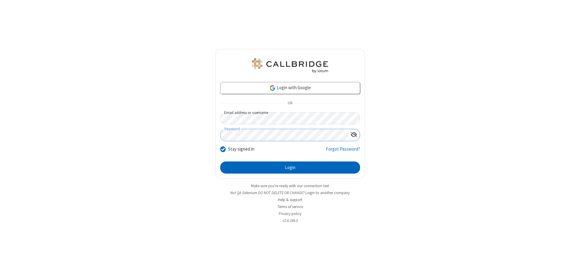
click at [290, 167] on button "Login" at bounding box center [290, 167] width 140 height 12
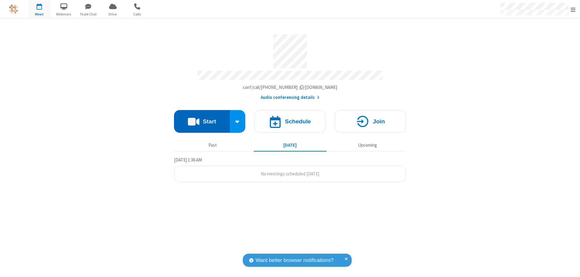
click at [202, 118] on button "Start" at bounding box center [202, 121] width 56 height 23
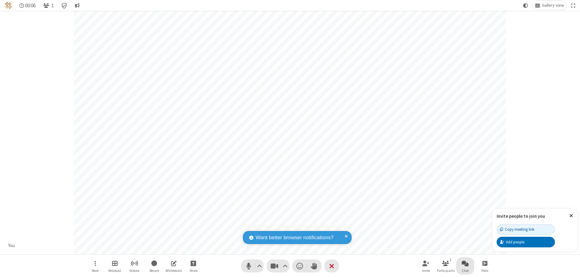
click at [465, 263] on span "Open chat" at bounding box center [465, 263] width 7 height 8
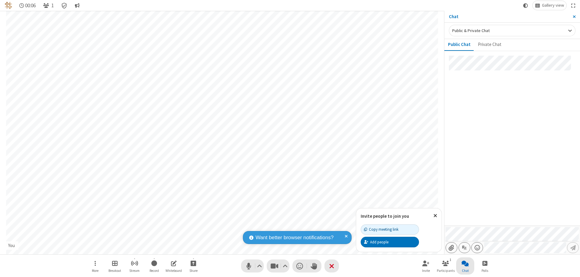
type input "C:\fakepath\doc_test.docx"
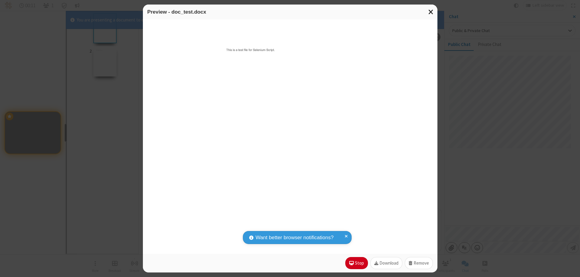
click at [431, 12] on span "Close modal" at bounding box center [430, 12] width 5 height 8
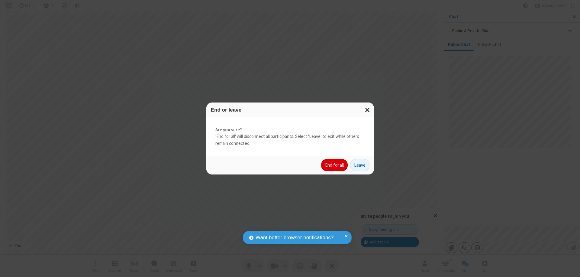
click at [335, 165] on button "End for all" at bounding box center [334, 165] width 27 height 12
